Goal: Task Accomplishment & Management: Manage account settings

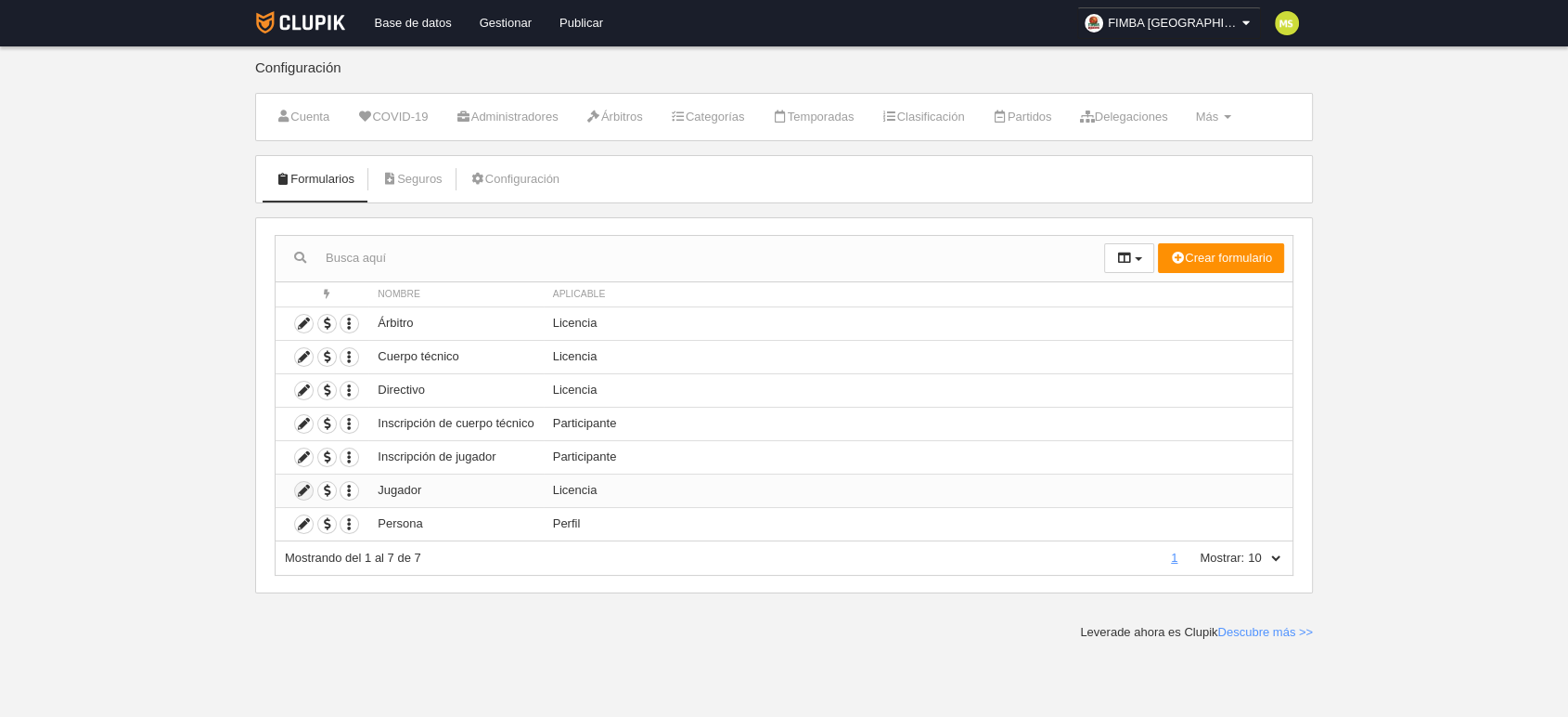
click at [295, 487] on icon at bounding box center [304, 491] width 17 height 17
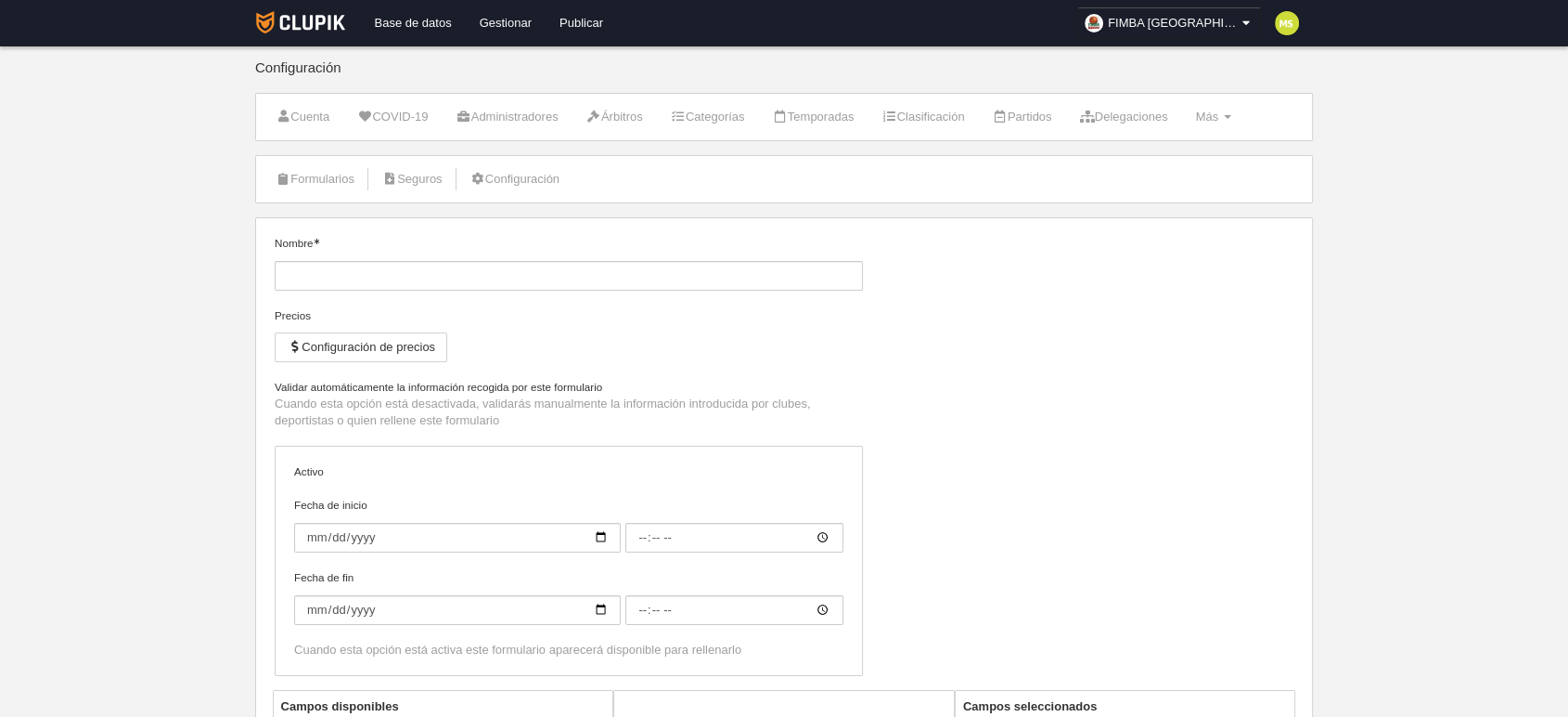
type input "Jugador"
checkbox input "true"
select select "selected"
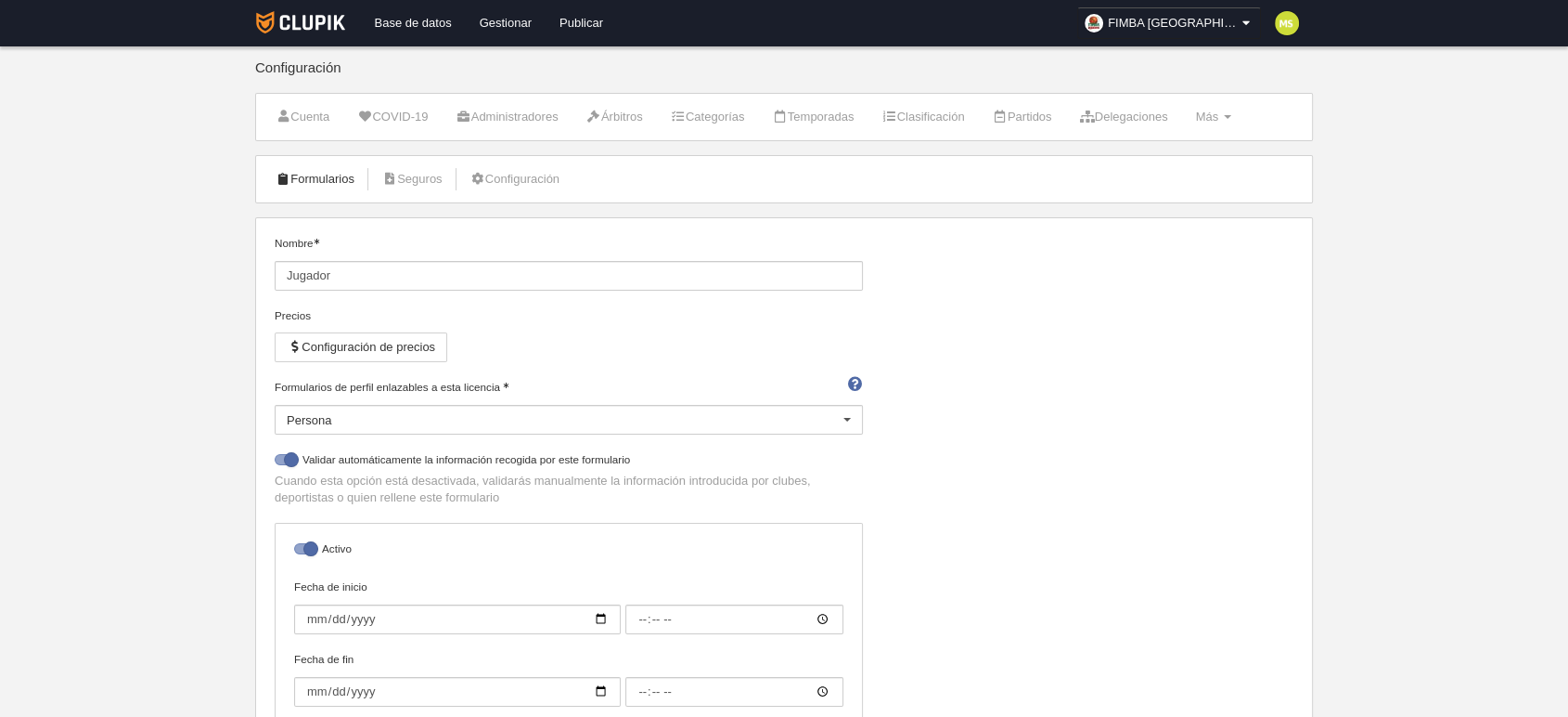
click at [333, 180] on link "Formularios" at bounding box center [315, 179] width 99 height 28
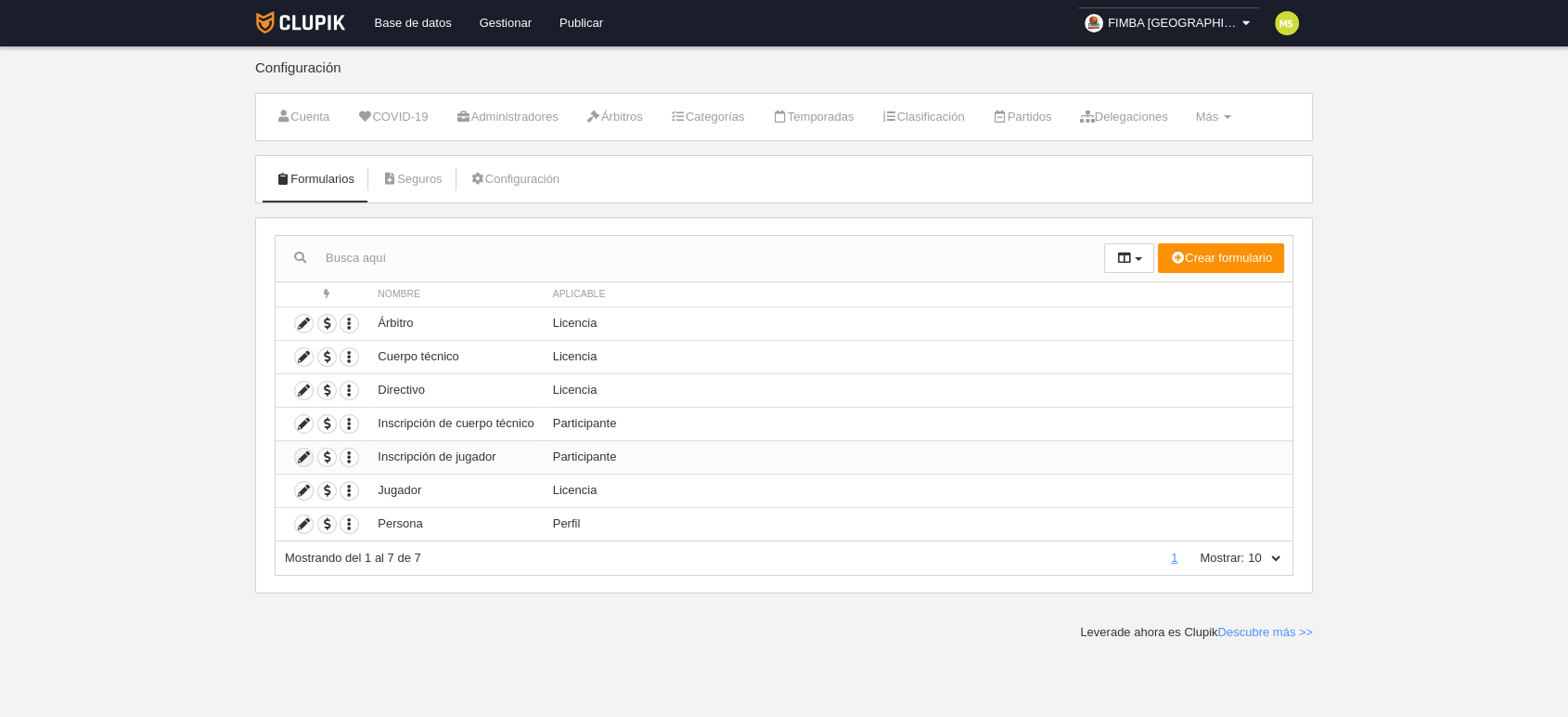
click at [301, 456] on icon at bounding box center [304, 457] width 17 height 17
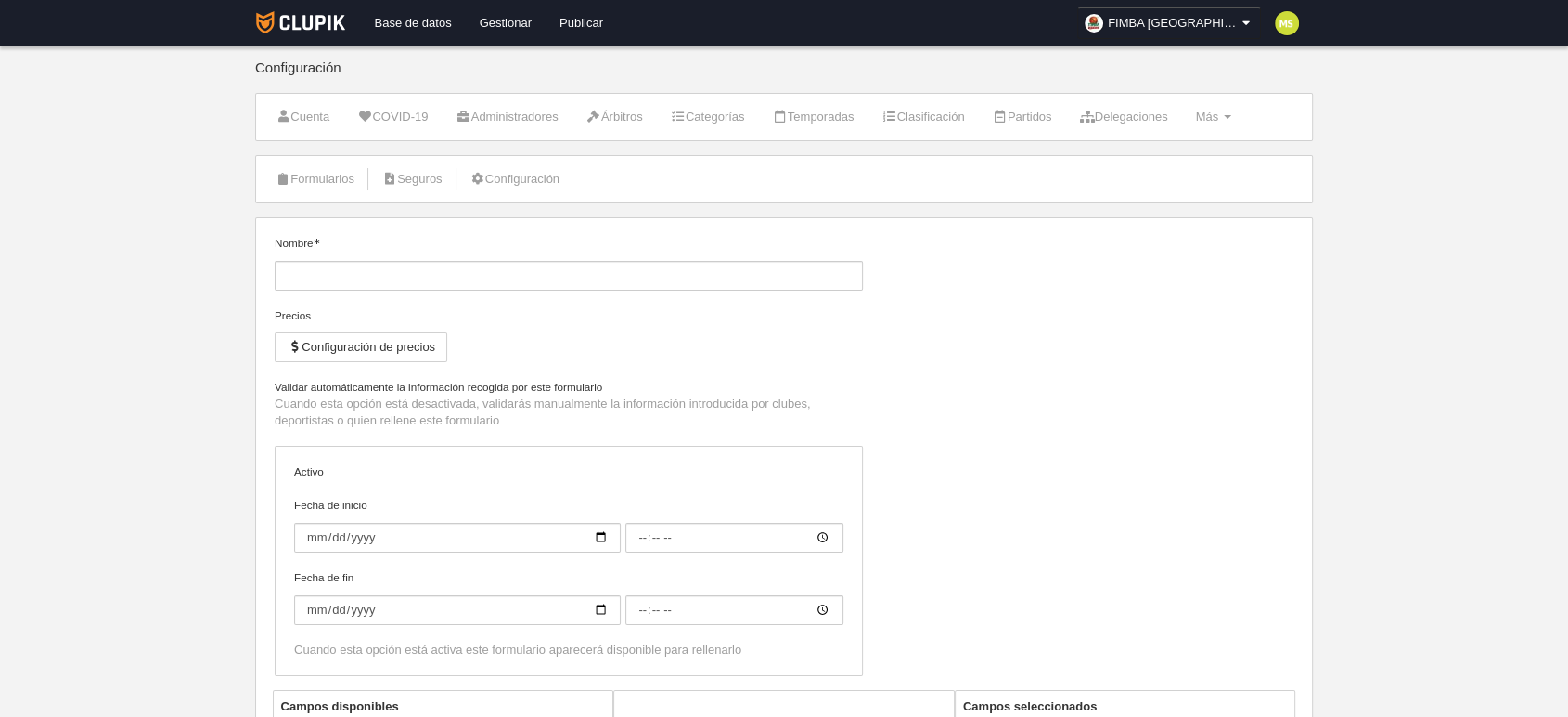
type input "Inscripción de jugador"
checkbox input "true"
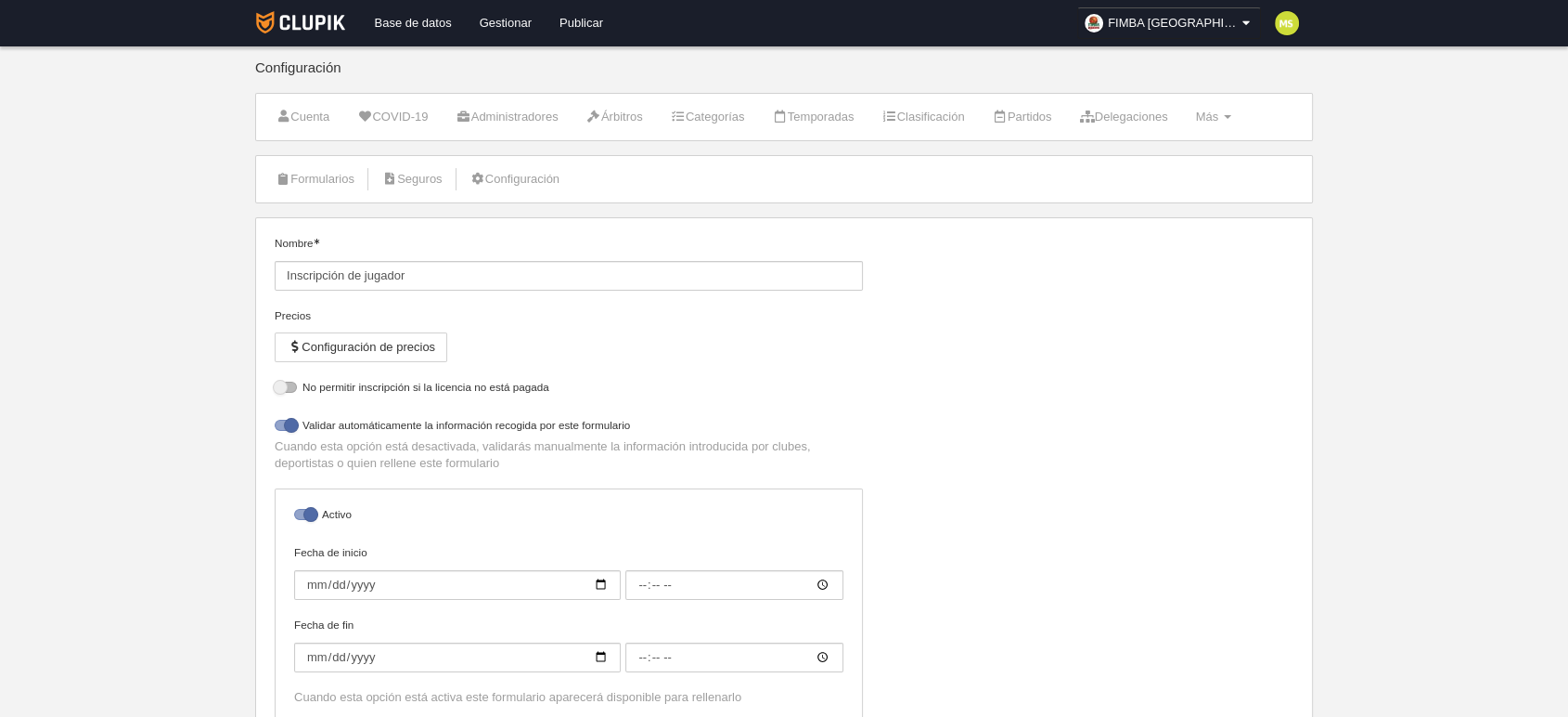
select select "selected"
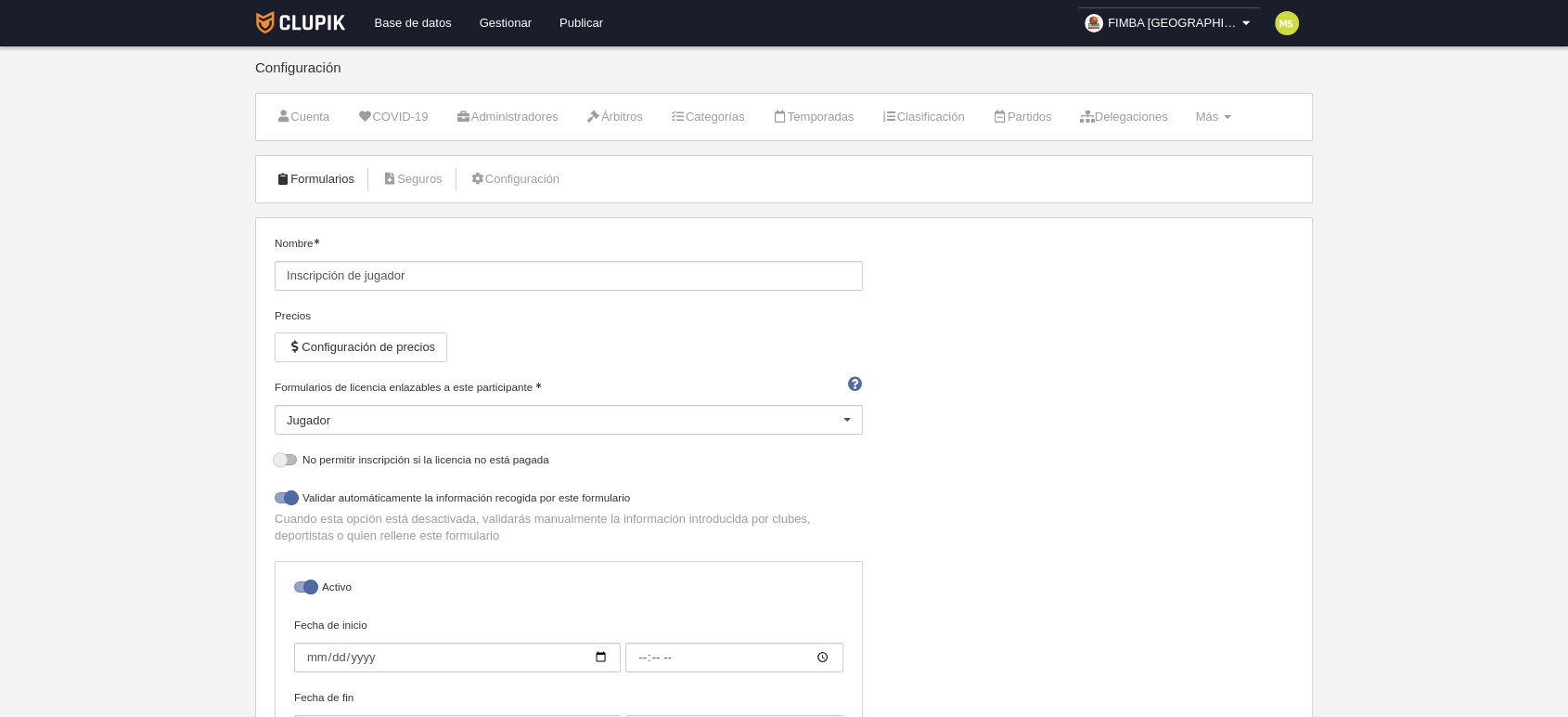
click at [308, 170] on link "Formularios" at bounding box center [315, 179] width 99 height 28
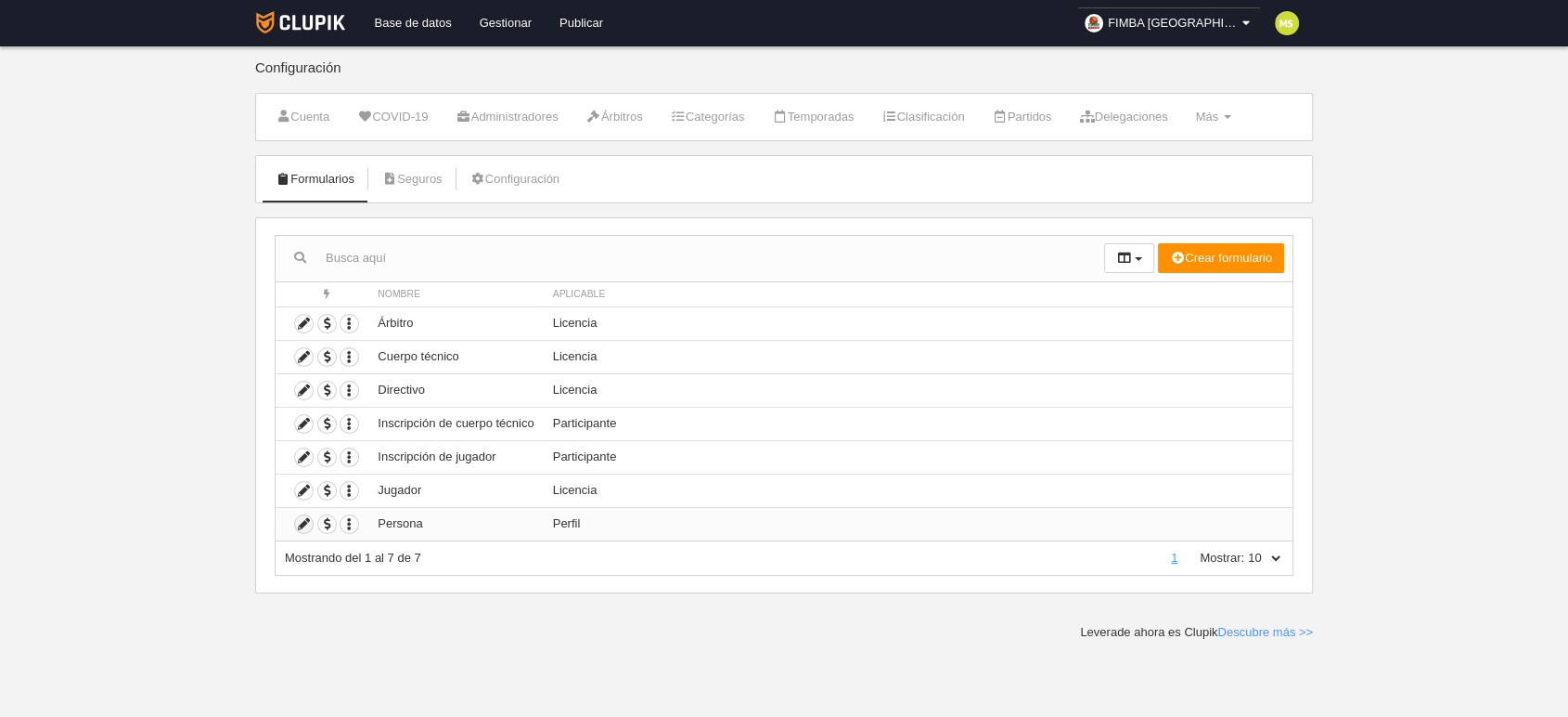
click at [304, 526] on icon at bounding box center [304, 524] width 17 height 17
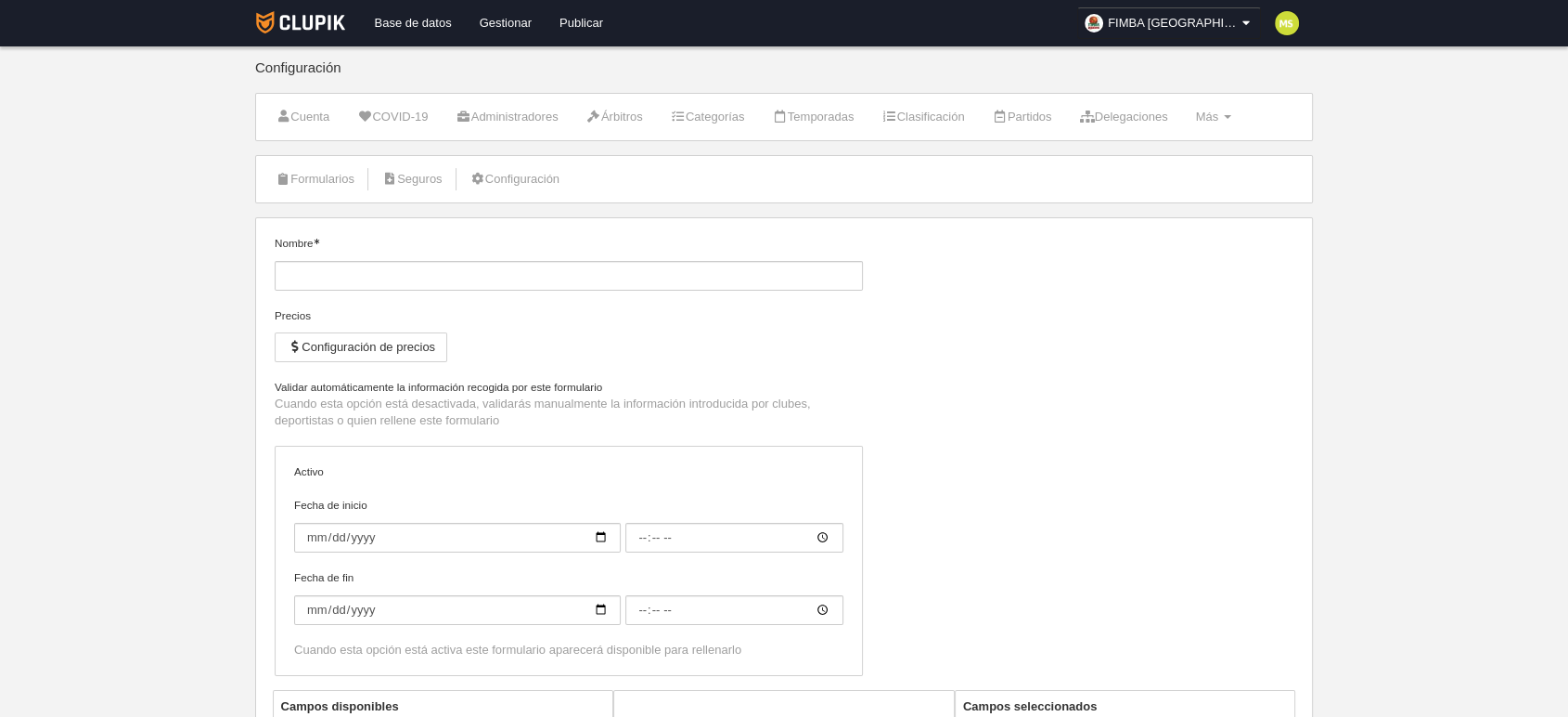
type input "Persona"
checkbox input "true"
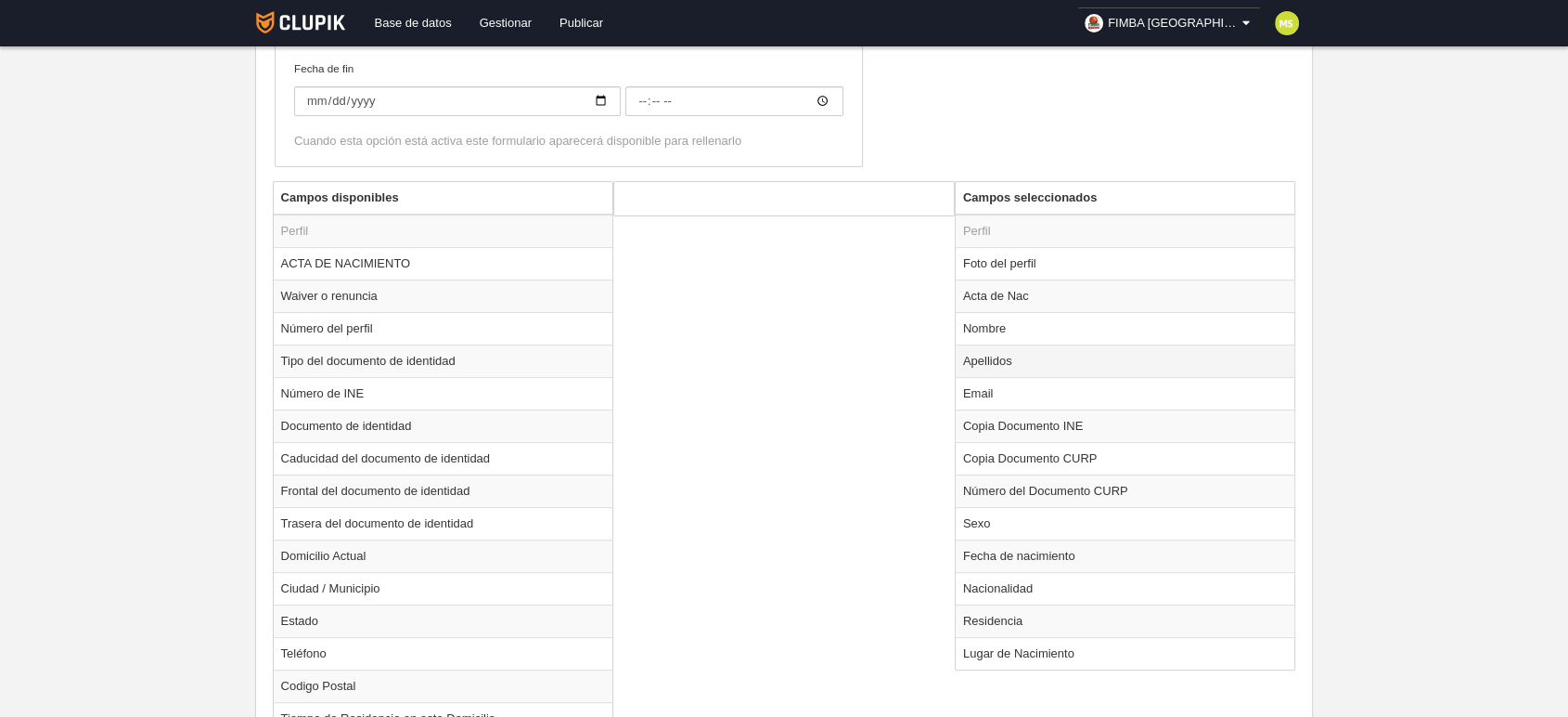
scroll to position [515, 0]
click at [1106, 463] on td "Copia Documento CURP" at bounding box center [1126, 460] width 339 height 32
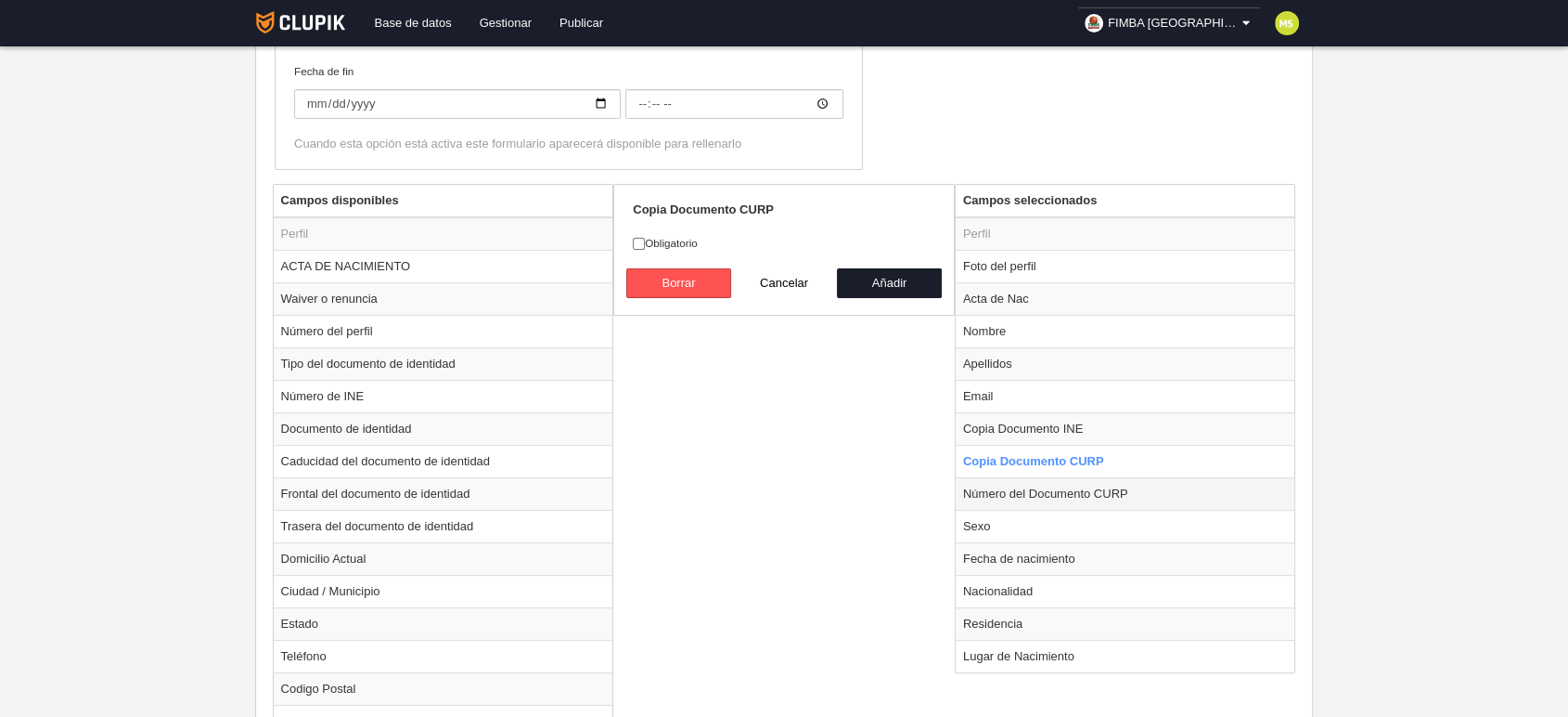
click at [1038, 493] on td "Número del Documento CURP" at bounding box center [1126, 493] width 339 height 32
radio input "false"
radio input "true"
click at [846, 505] on div "Campos disponibles Perfil ACTA DE NACIMIENTO Waiver o renuncia Número del perfi…" at bounding box center [784, 516] width 1033 height 666
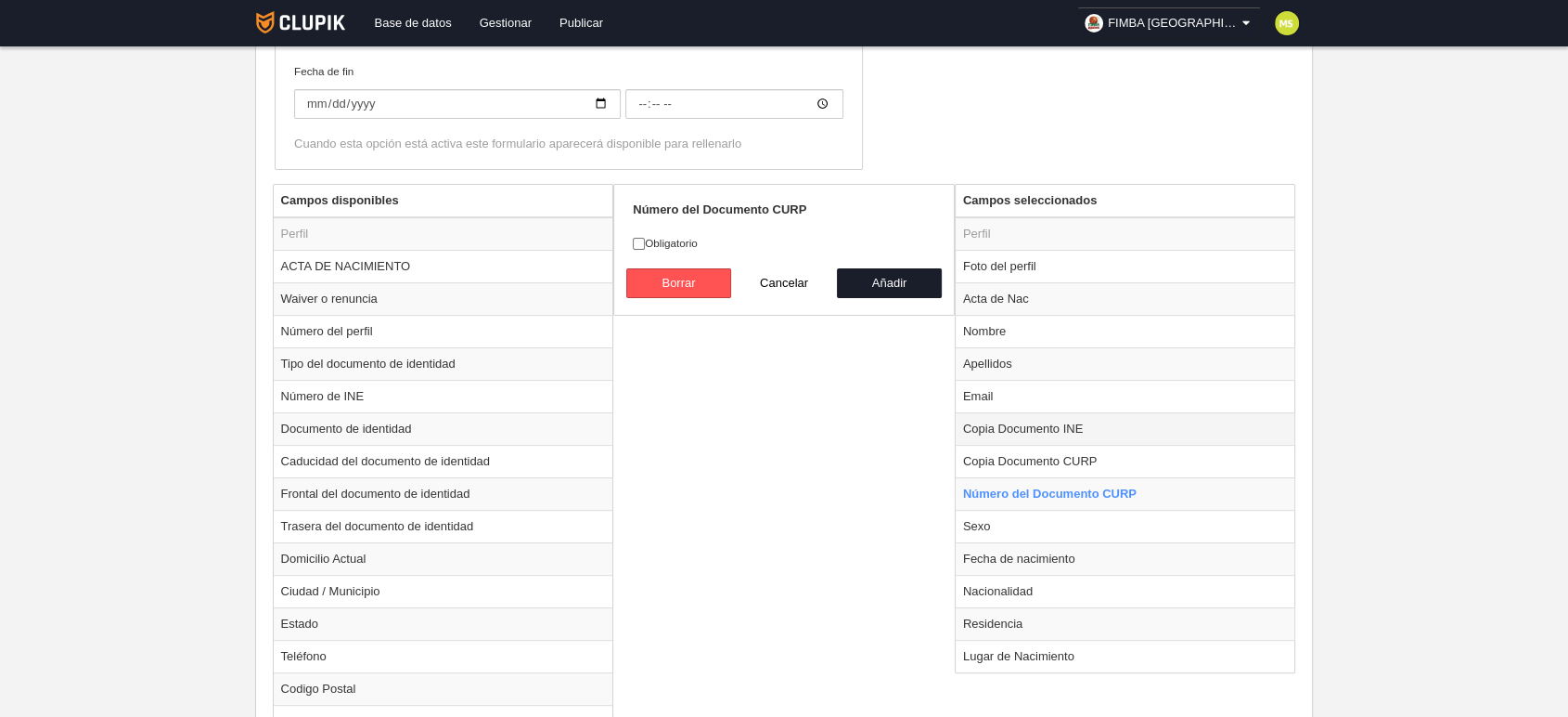
click at [1135, 423] on td "Copia Documento INE" at bounding box center [1126, 428] width 339 height 32
radio input "true"
checkbox input "true"
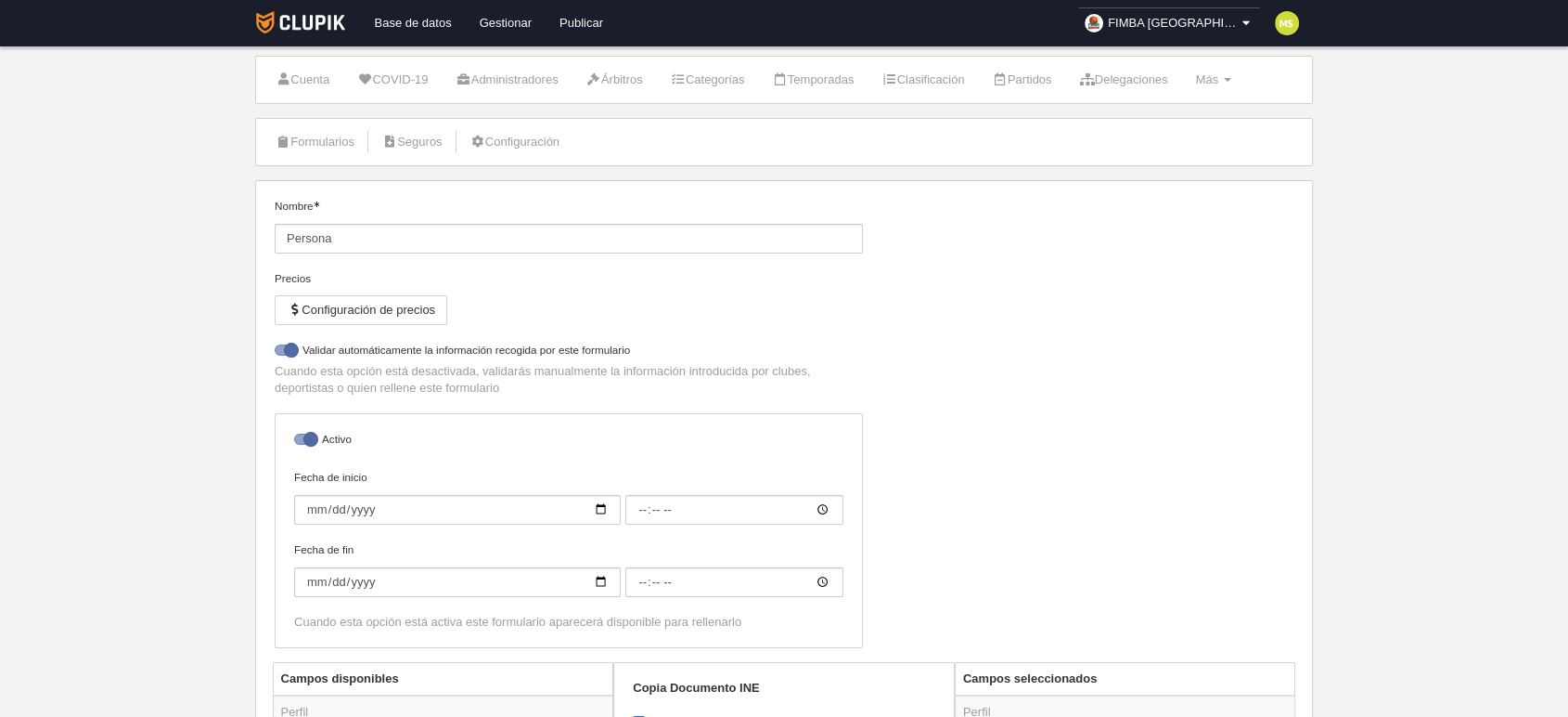
scroll to position [0, 0]
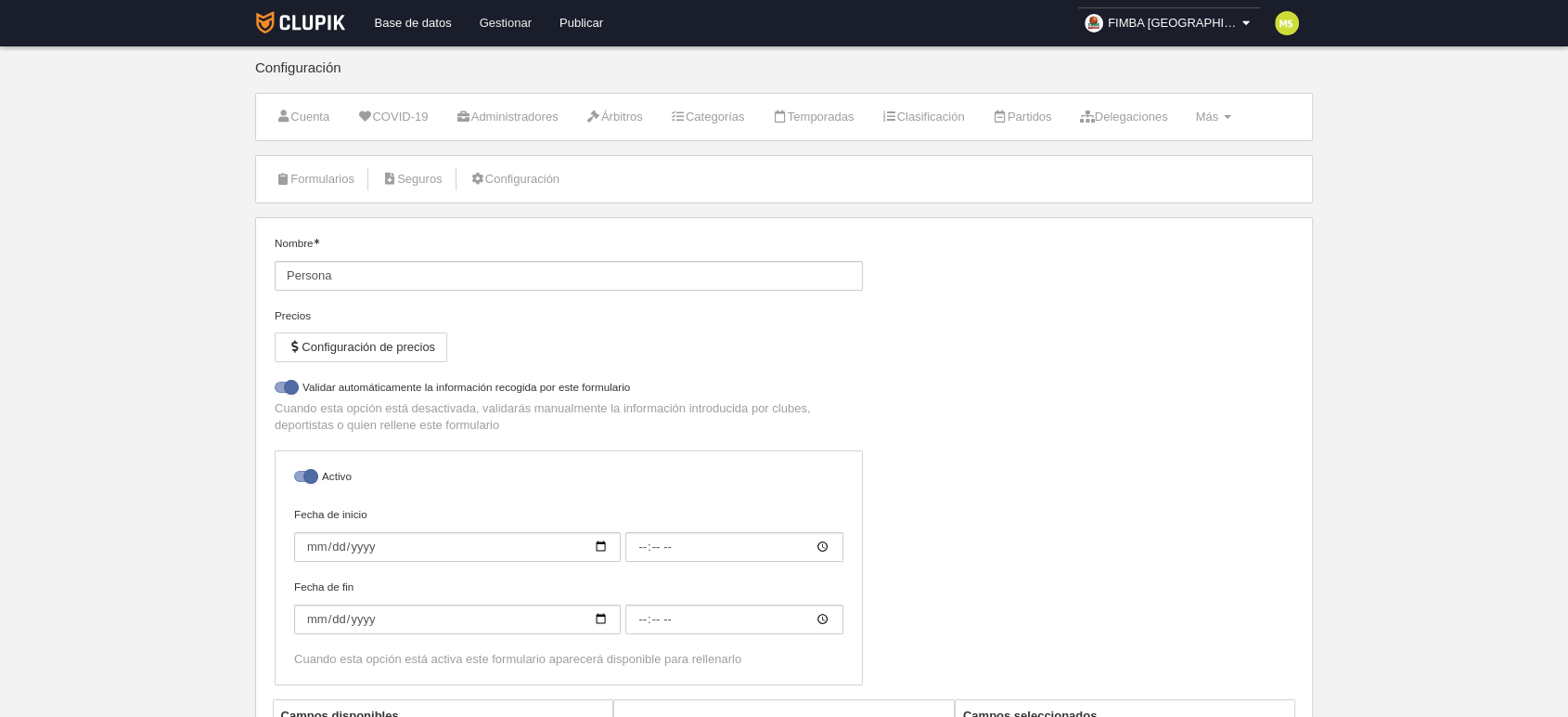
click at [518, 20] on link "Gestionar" at bounding box center [505, 23] width 80 height 47
